Goal: Information Seeking & Learning: Learn about a topic

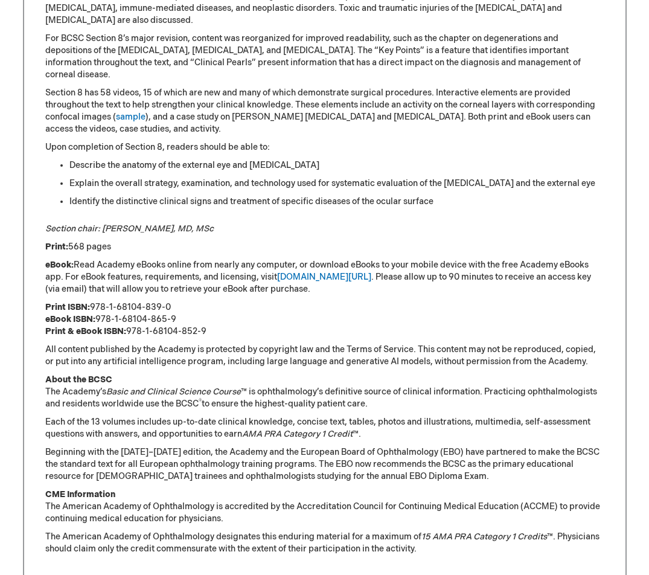
scroll to position [697, 0]
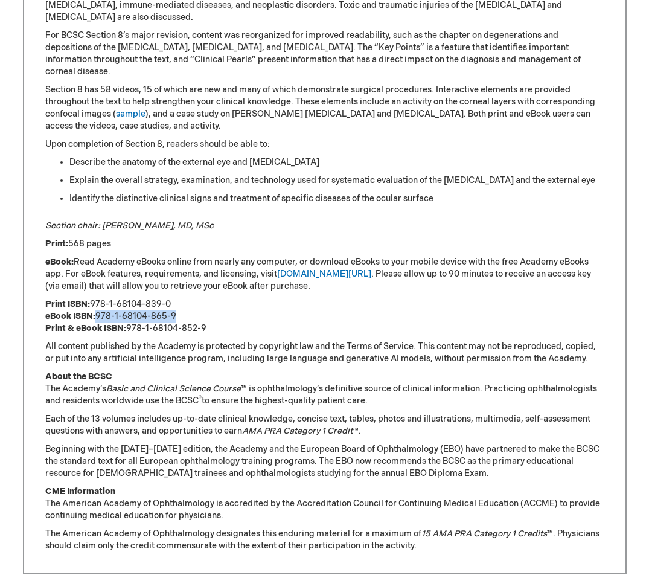
drag, startPoint x: 176, startPoint y: 303, endPoint x: 100, endPoint y: 308, distance: 76.9
click at [99, 308] on p "Print ISBN: 978-1-68104-839-0 eBook ISBN: 978-1-68104-865-9 Print & eBook ISBN:…" at bounding box center [324, 316] width 559 height 36
drag, startPoint x: 207, startPoint y: 314, endPoint x: 127, endPoint y: 321, distance: 80.0
click at [127, 321] on p "Print ISBN: 978-1-68104-839-0 eBook ISBN: 978-1-68104-865-9 Print & eBook ISBN:…" at bounding box center [324, 316] width 559 height 36
copy p "978-1-68104-852-9"
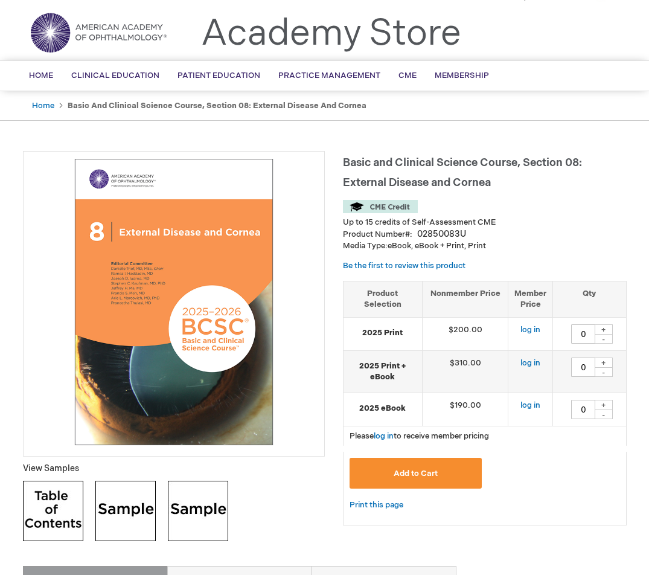
scroll to position [20, 0]
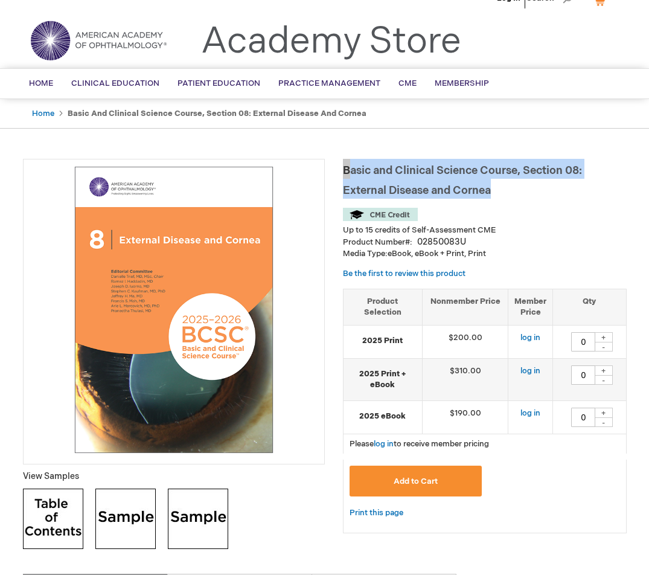
drag, startPoint x: 509, startPoint y: 197, endPoint x: 344, endPoint y: 170, distance: 167.7
click at [344, 170] on h1 "Basic and Clinical Science Course, Section 08: External Disease and Cornea" at bounding box center [485, 179] width 284 height 40
copy span "Basic and Clinical Science Course, Section 08: External Disease and Cornea"
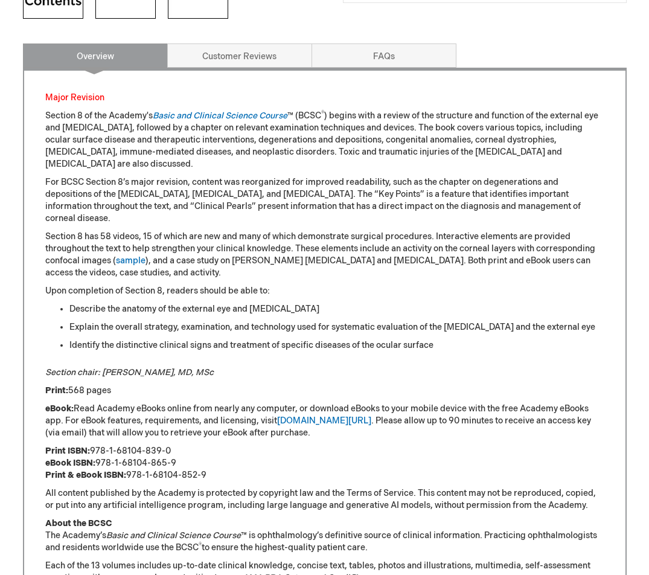
scroll to position [549, 0]
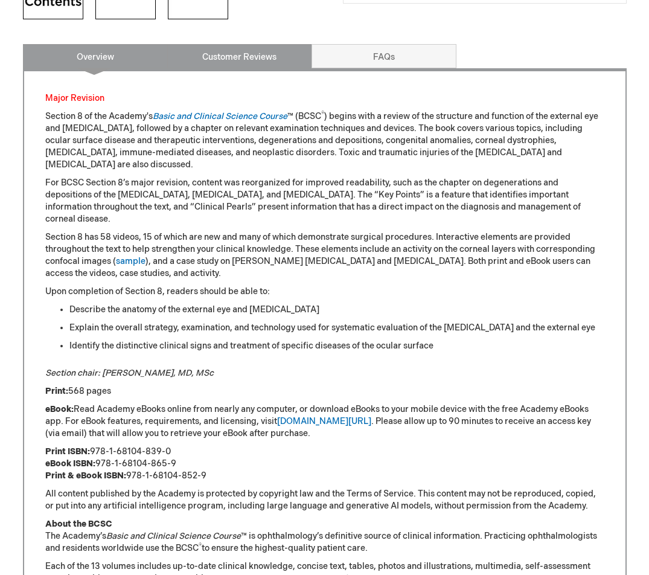
click at [193, 65] on link "Customer Reviews" at bounding box center [239, 56] width 145 height 24
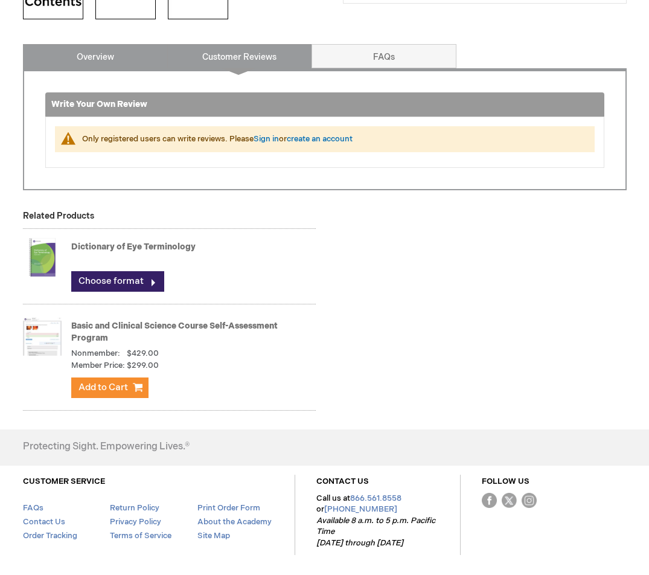
click at [135, 60] on link "Overview" at bounding box center [95, 56] width 145 height 24
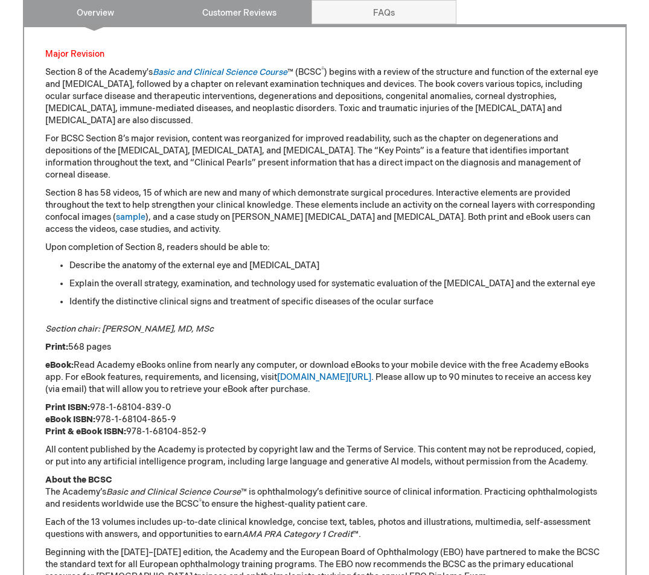
click at [181, 23] on link "Customer Reviews" at bounding box center [239, 12] width 145 height 24
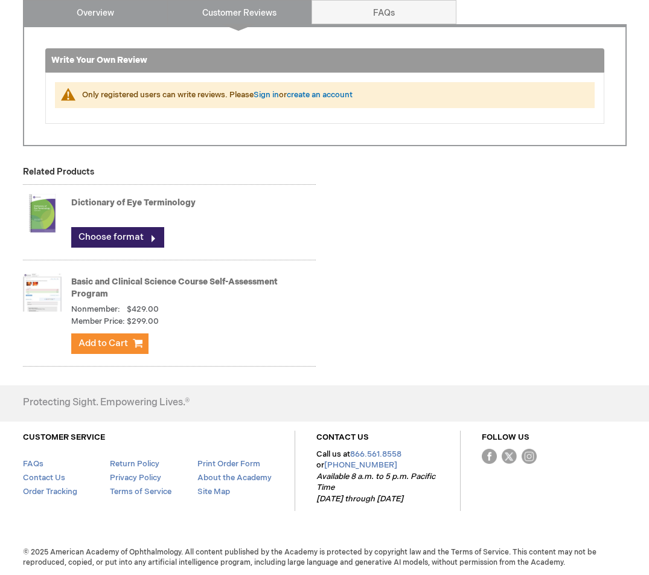
click at [147, 19] on link "Overview" at bounding box center [95, 12] width 145 height 24
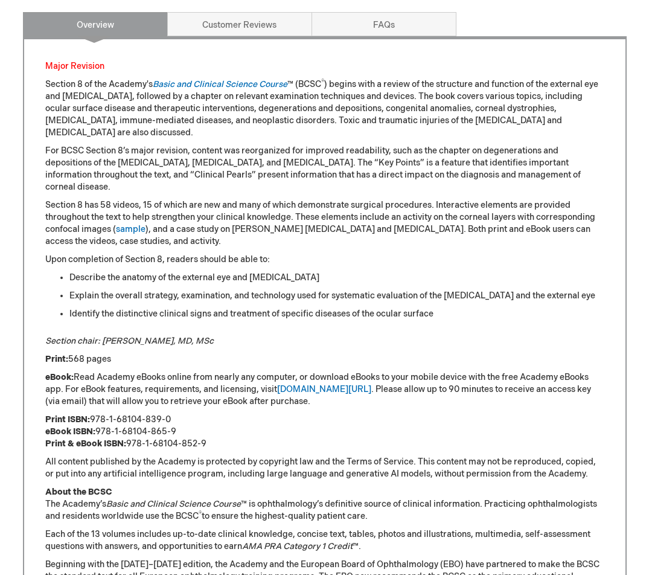
scroll to position [563, 0]
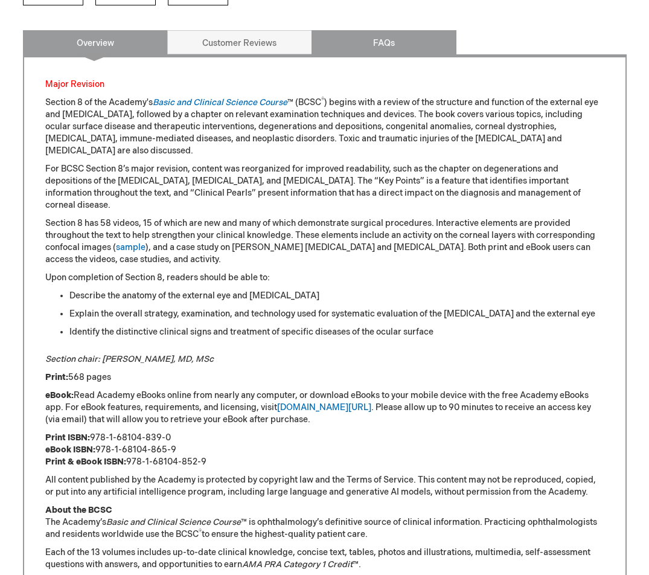
click at [361, 42] on link "FAQs" at bounding box center [384, 42] width 145 height 24
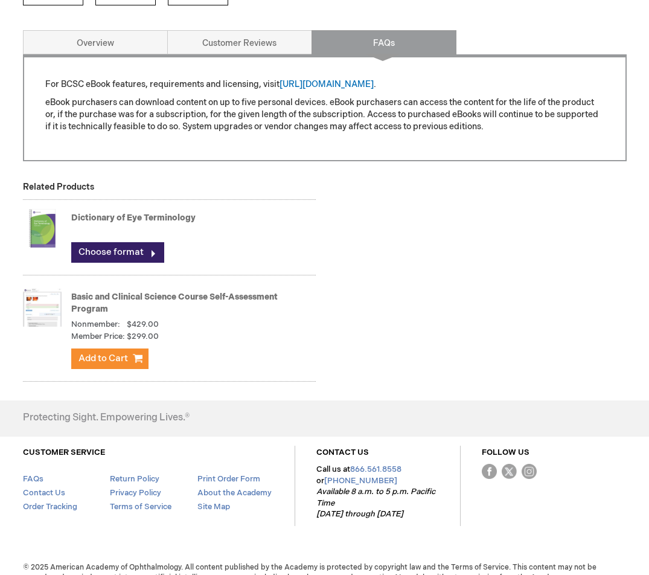
click at [121, 56] on div "For BCSC eBook features, requirements and licensing, visit [URL][DOMAIN_NAME] .…" at bounding box center [325, 107] width 604 height 107
click at [120, 51] on link "Overview" at bounding box center [95, 42] width 145 height 24
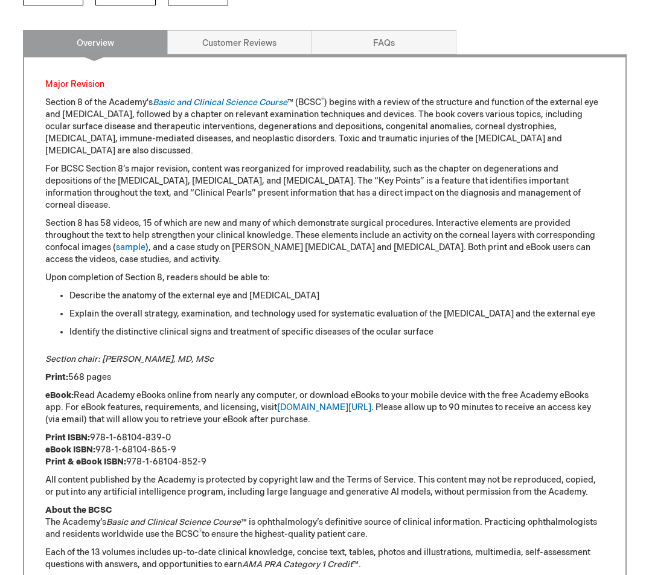
scroll to position [593, 0]
